Goal: Use online tool/utility

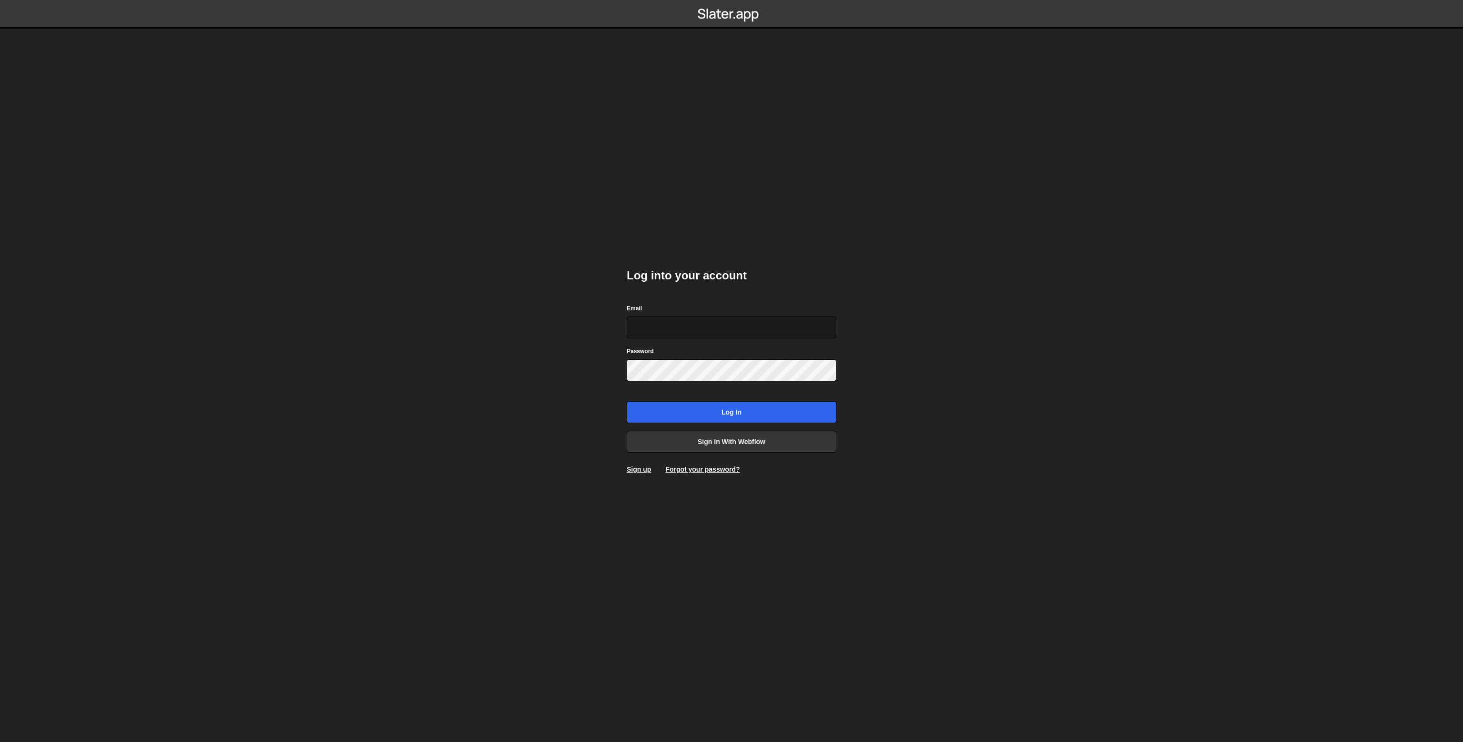
click at [703, 325] on input "Email" at bounding box center [732, 328] width 210 height 22
type input "karol.strozik@gmail.com"
click at [714, 411] on input "Log in" at bounding box center [732, 412] width 210 height 22
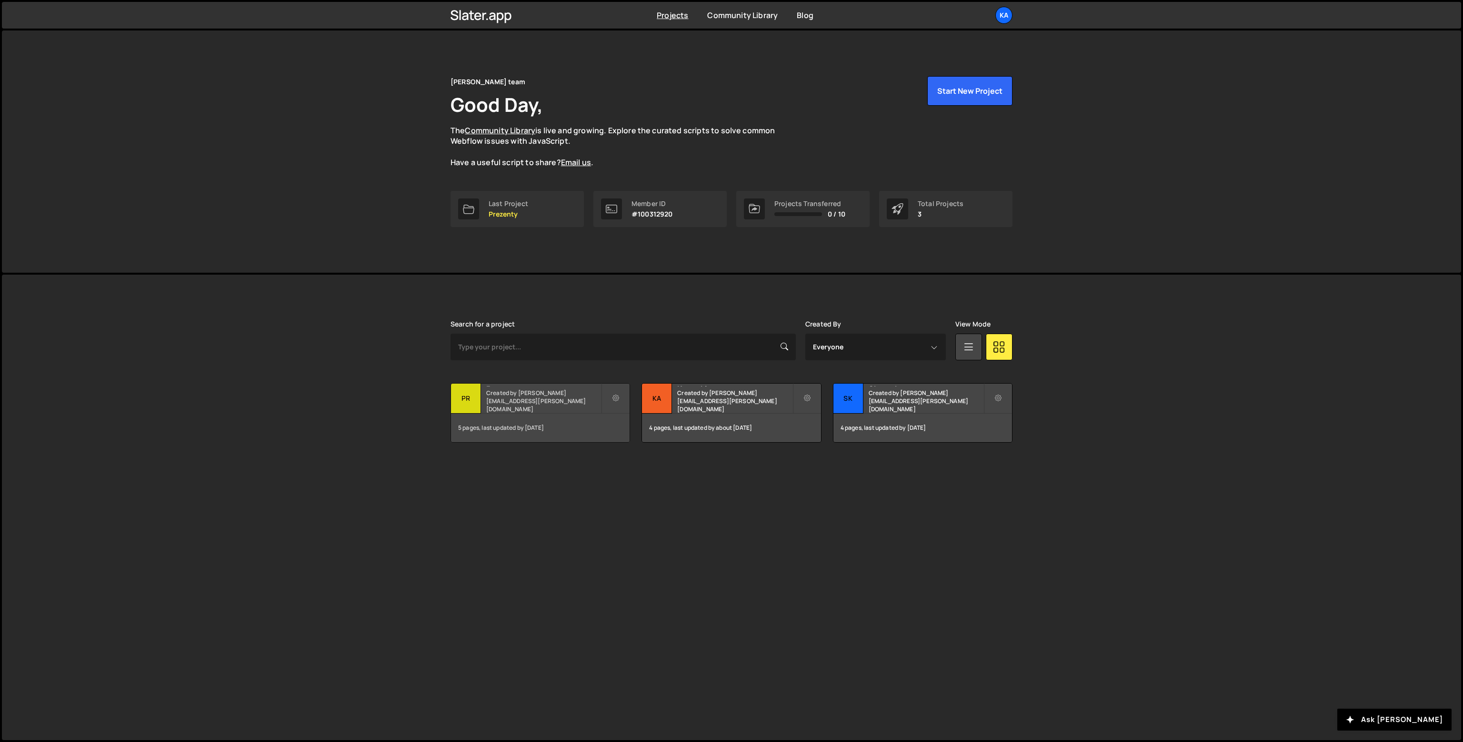
click at [503, 387] on h2 "Prezenty" at bounding box center [543, 385] width 115 height 3
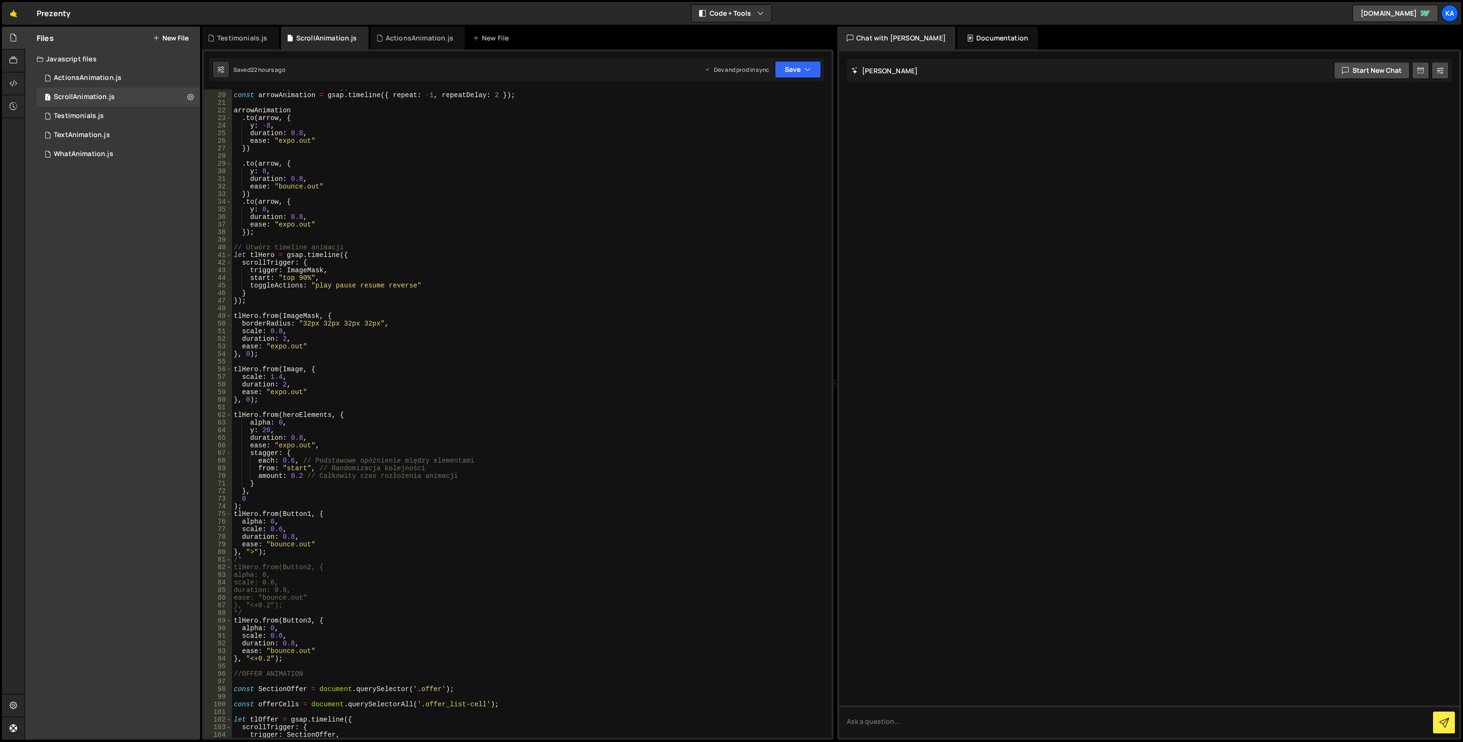
scroll to position [86, 0]
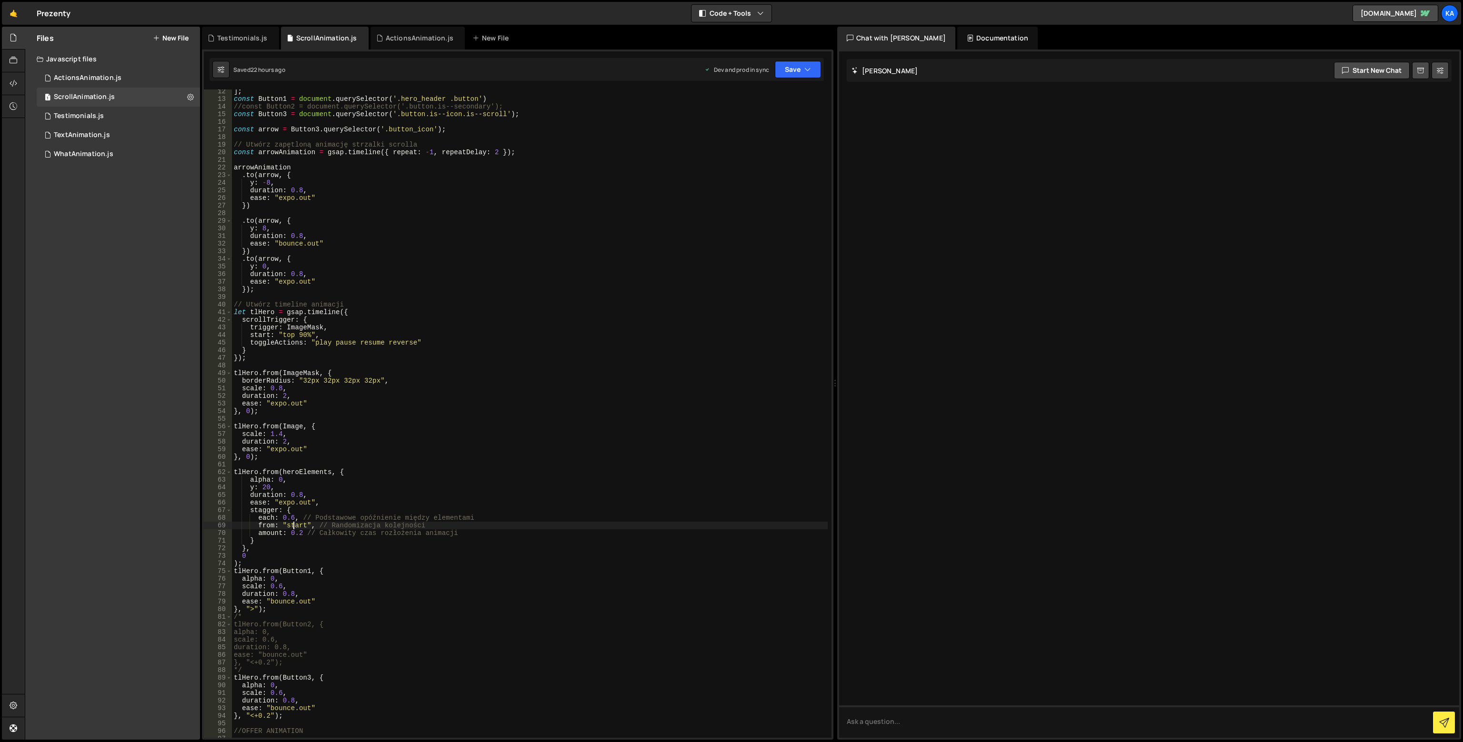
click at [295, 527] on div "] ; const Button1 = document . querySelector ( '.hero_header .button' ) //const…" at bounding box center [530, 420] width 596 height 664
click at [372, 489] on div "] ; const Button1 = document . querySelector ( '.hero_header .button' ) //const…" at bounding box center [530, 420] width 596 height 664
type textarea "y: 20,"
